Goal: Transaction & Acquisition: Purchase product/service

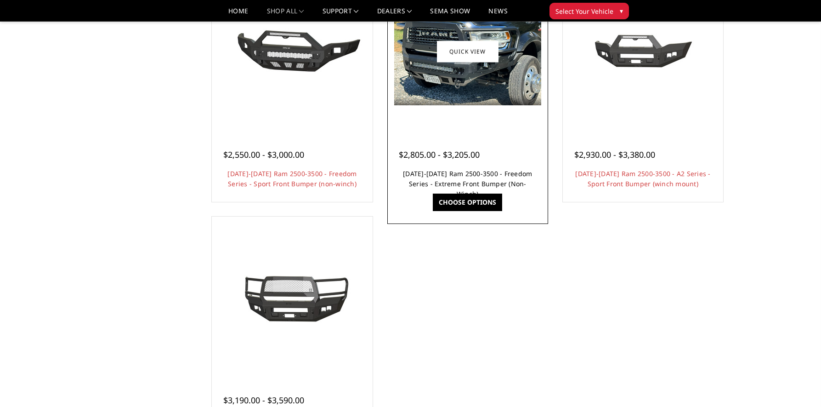
scroll to position [505, 0]
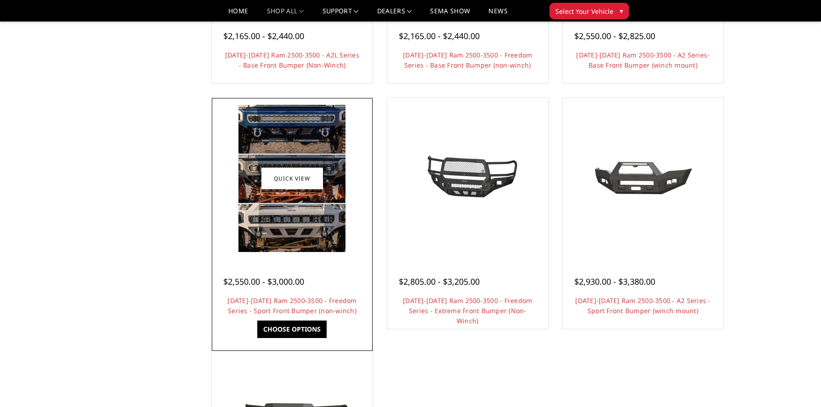
click at [311, 206] on img at bounding box center [291, 178] width 107 height 147
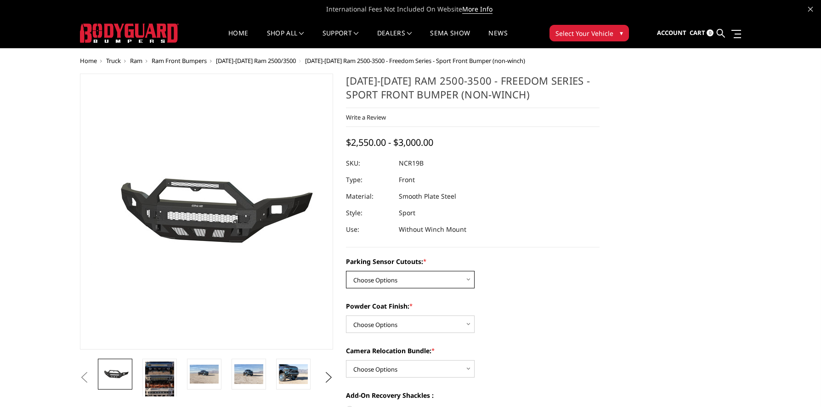
click at [466, 278] on select "Choose Options No - Without Parking Sensor Cutouts Yes - With Parking Sensor Cu…" at bounding box center [410, 279] width 129 height 17
select select "2713"
click at [346, 271] on select "Choose Options No - Without Parking Sensor Cutouts Yes - With Parking Sensor Cu…" at bounding box center [410, 279] width 129 height 17
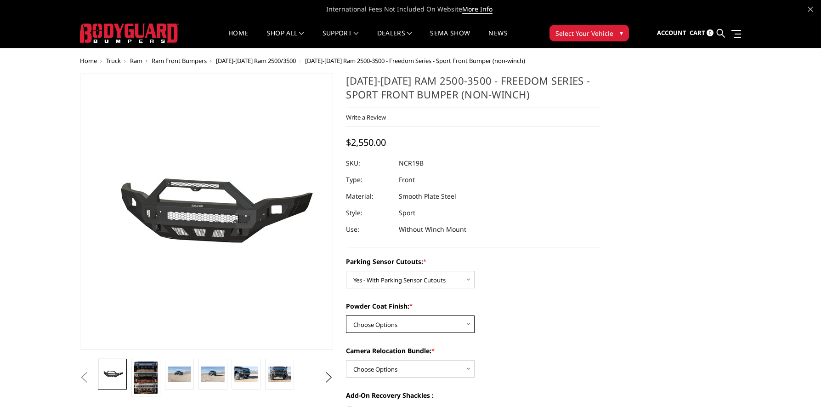
click at [465, 325] on select "Choose Options Bare Metal Texture Black Powder Coat" at bounding box center [410, 323] width 129 height 17
select select "2715"
click at [346, 315] on select "Choose Options Bare Metal Texture Black Powder Coat" at bounding box center [410, 323] width 129 height 17
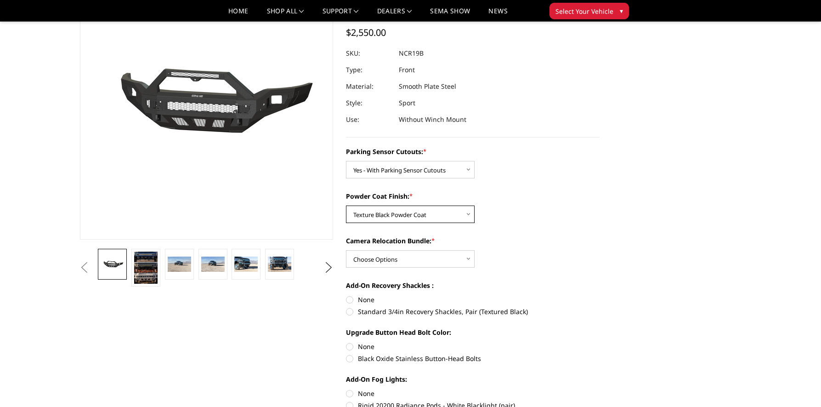
scroll to position [138, 0]
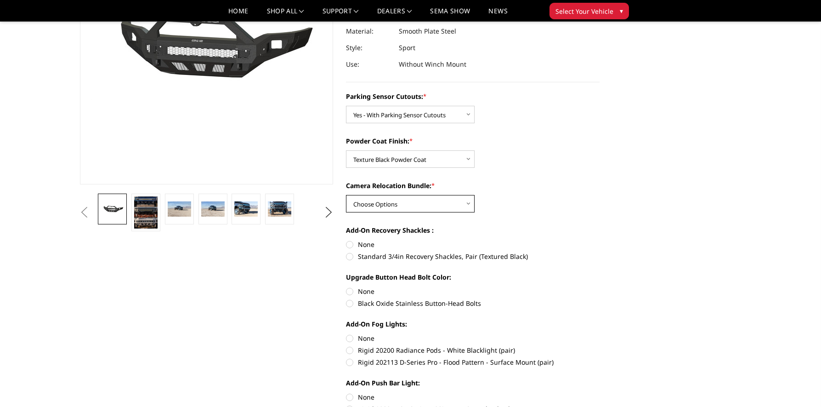
click at [463, 205] on select "Choose Options WITH Camera Relocation Bundle WITHOUT Camera Relocation Bundle" at bounding box center [410, 203] width 129 height 17
select select "2716"
click at [346, 195] on select "Choose Options WITH Camera Relocation Bundle WITHOUT Camera Relocation Bundle" at bounding box center [410, 203] width 129 height 17
click at [245, 212] on img at bounding box center [246, 209] width 23 height 16
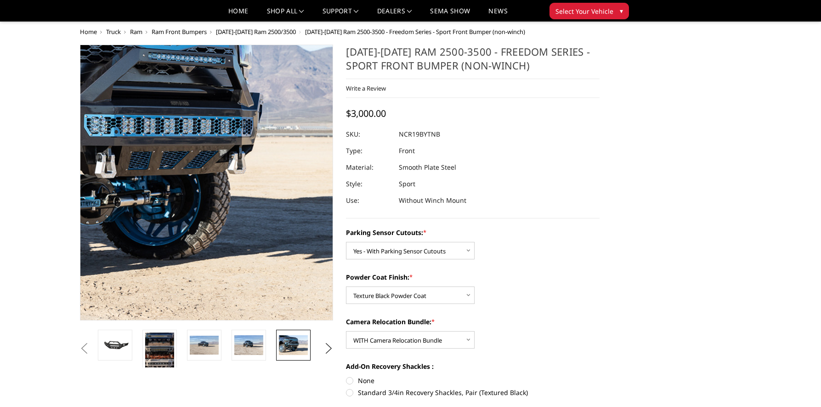
scroll to position [0, 0]
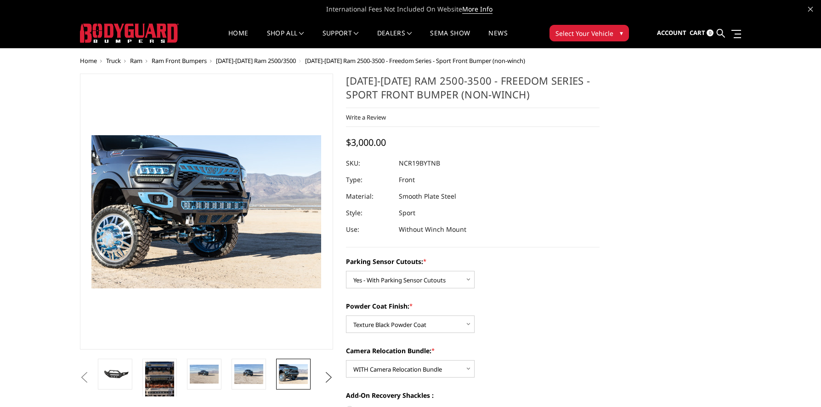
click at [325, 380] on button "Next" at bounding box center [329, 377] width 14 height 14
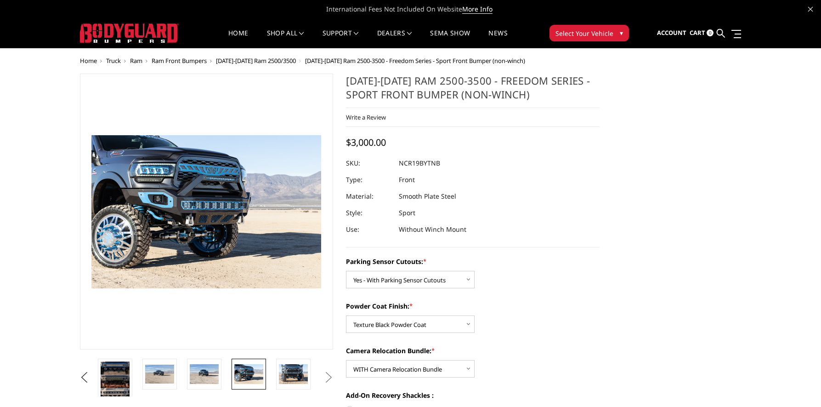
click at [326, 379] on button "Next" at bounding box center [329, 377] width 14 height 14
click at [329, 378] on button "Next" at bounding box center [329, 377] width 14 height 14
click at [297, 366] on img at bounding box center [293, 373] width 29 height 19
